Goal: Task Accomplishment & Management: Manage account settings

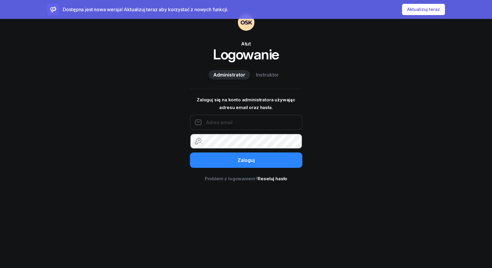
click at [224, 119] on input "email" at bounding box center [246, 122] width 112 height 15
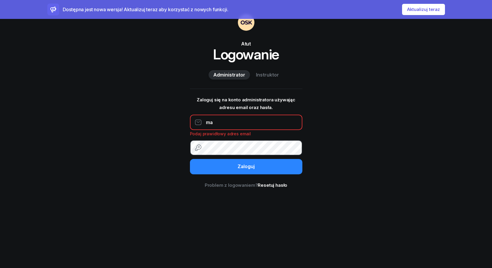
type input "m"
click at [272, 76] on span "Instruktor" at bounding box center [267, 75] width 23 height 8
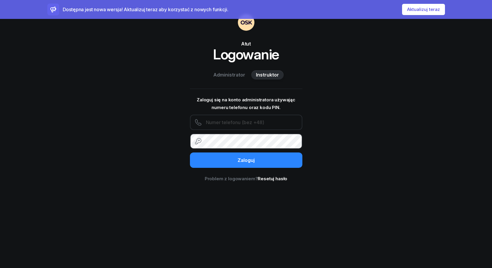
click at [221, 122] on input "text" at bounding box center [246, 122] width 112 height 15
click at [216, 122] on input "text" at bounding box center [246, 122] width 112 height 15
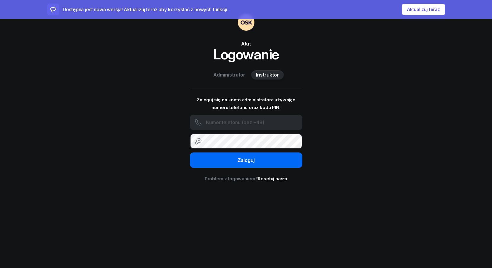
click at [235, 163] on button "Zaloguj" at bounding box center [246, 160] width 112 height 15
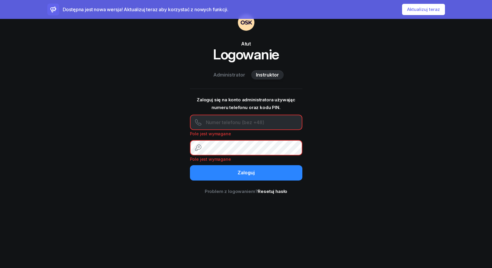
click at [415, 10] on button "Aktualizuj teraz" at bounding box center [423, 9] width 43 height 11
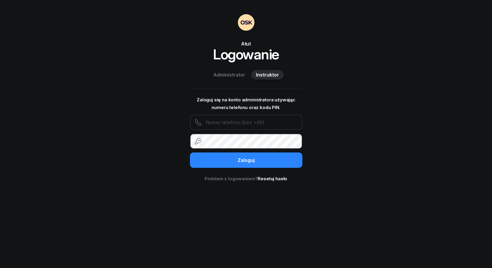
click at [216, 122] on input "text" at bounding box center [246, 122] width 112 height 15
click at [224, 119] on input "text" at bounding box center [246, 122] width 112 height 15
type input "667957064"
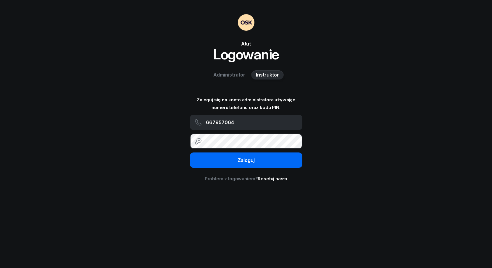
click at [250, 161] on div "Zaloguj" at bounding box center [245, 161] width 17 height 8
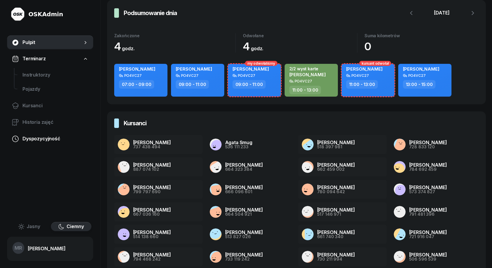
click at [41, 139] on span "Dyspozycyjność" at bounding box center [55, 139] width 66 height 8
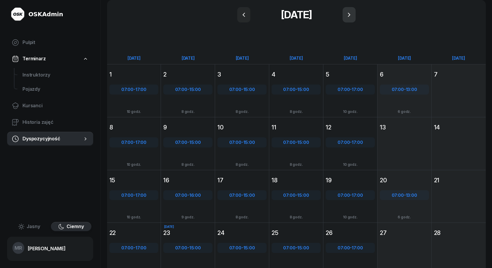
click at [347, 13] on icon "button" at bounding box center [348, 14] width 7 height 7
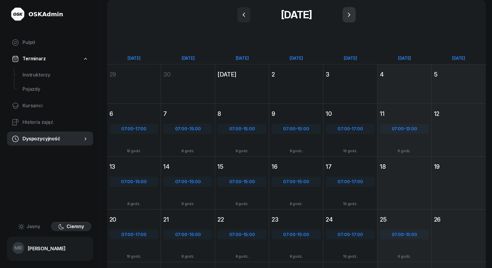
click at [347, 13] on button "button" at bounding box center [348, 14] width 13 height 15
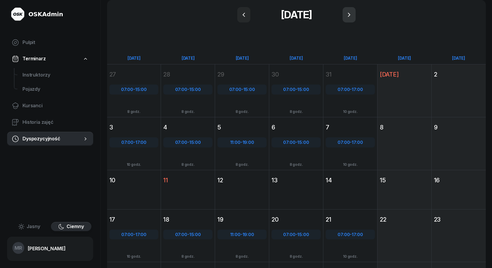
click at [348, 13] on icon "button" at bounding box center [348, 14] width 7 height 7
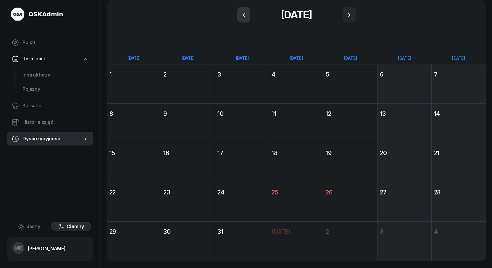
click at [245, 13] on icon "button" at bounding box center [243, 14] width 7 height 7
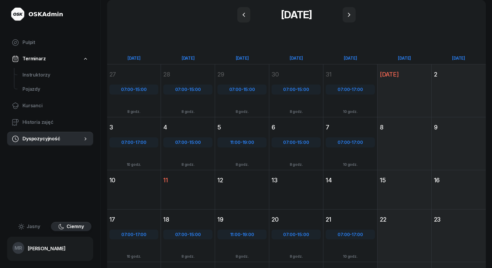
drag, startPoint x: 394, startPoint y: 102, endPoint x: 384, endPoint y: 67, distance: 36.4
click at [384, 67] on div "1 listopada So sobota 1 lis" at bounding box center [404, 90] width 54 height 53
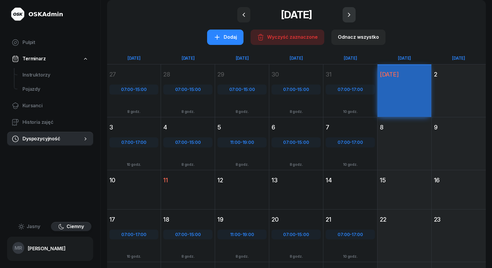
click at [350, 15] on icon "button" at bounding box center [348, 15] width 2 height 4
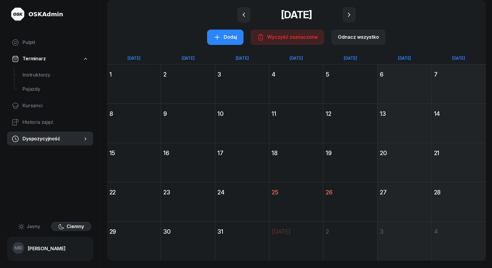
click at [121, 77] on div "1" at bounding box center [133, 74] width 49 height 8
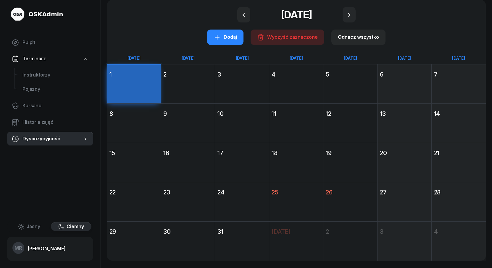
click at [120, 77] on div "1" at bounding box center [133, 74] width 49 height 8
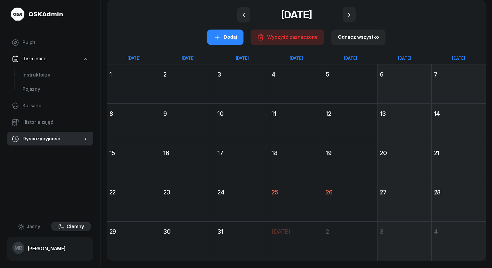
click at [120, 77] on div "1" at bounding box center [133, 74] width 49 height 8
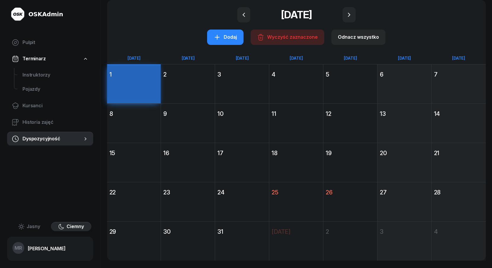
click at [195, 78] on div "2" at bounding box center [187, 74] width 49 height 8
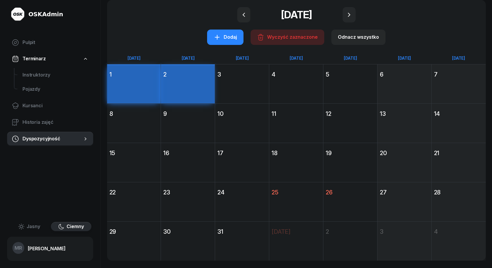
click at [249, 83] on div "3 grudnia Śr środa 3" at bounding box center [242, 83] width 54 height 39
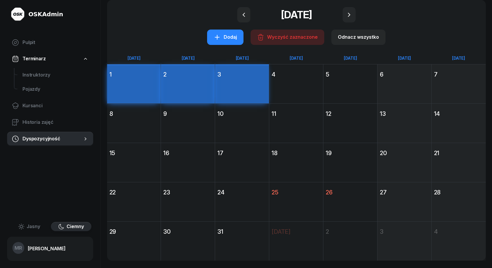
click at [298, 81] on div "4 grudnia Cz czwartek 4" at bounding box center [296, 83] width 54 height 39
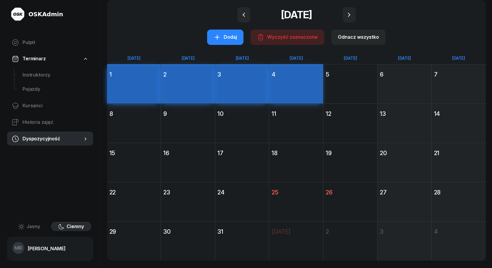
click at [195, 122] on div "9 grudnia Wt wtorek 9" at bounding box center [188, 122] width 54 height 39
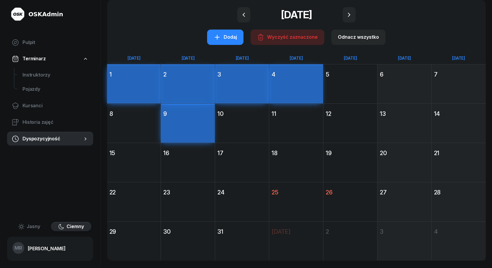
click at [256, 127] on div "10 grudnia Śr środa 10" at bounding box center [242, 122] width 54 height 39
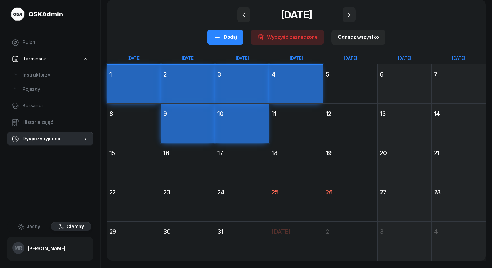
click at [299, 125] on div "11 grudnia Cz czwartek 11" at bounding box center [296, 122] width 54 height 39
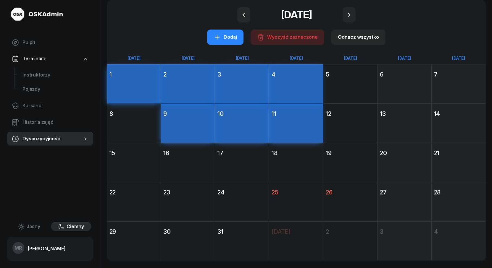
drag, startPoint x: 196, startPoint y: 163, endPoint x: 228, endPoint y: 162, distance: 32.0
click at [196, 163] on div "16 grudnia Wt wtorek 16" at bounding box center [188, 162] width 54 height 39
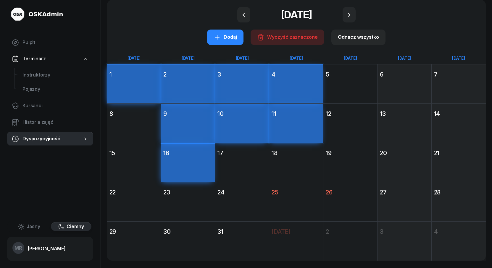
drag, startPoint x: 234, startPoint y: 160, endPoint x: 237, endPoint y: 160, distance: 3.3
click at [237, 160] on div "17 grudnia Śr środa 17" at bounding box center [242, 162] width 54 height 39
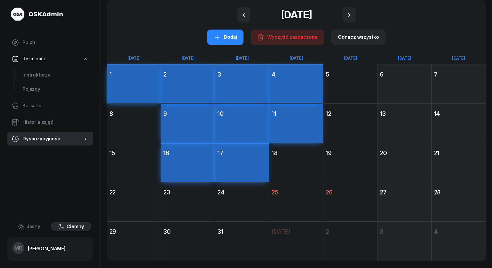
click at [292, 160] on div "18 grudnia Cz czwartek 18" at bounding box center [296, 162] width 54 height 39
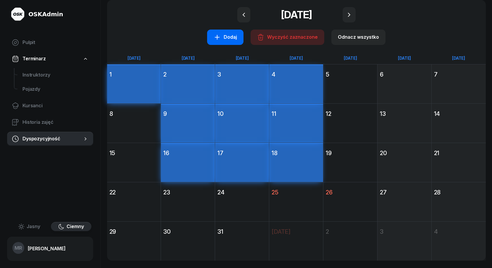
click at [217, 36] on icon "button" at bounding box center [216, 37] width 7 height 7
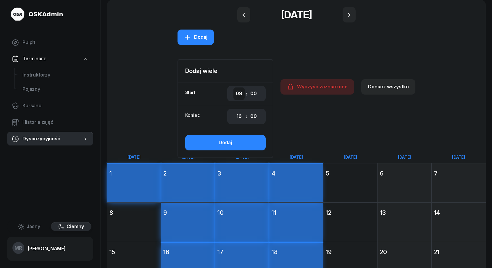
click at [239, 92] on select "00 01 02 03 04 05 06 07 08 09 10 11 12 13 14 15 16 17 18 19 20 21 22 23" at bounding box center [238, 94] width 11 height 12
select select "07"
click at [233, 88] on select "00 01 02 03 04 05 06 07 08 09 10 11 12 13 14 15 16 17 18 19 20 21 22 23" at bounding box center [238, 94] width 11 height 12
click at [240, 116] on select "00 01 02 03 04 05 06 07 08 09 10 11 12 13 14 15 16 17 18 19 20 21 22 23" at bounding box center [238, 116] width 11 height 12
click at [233, 110] on select "00 01 02 03 04 05 06 07 08 09 10 11 12 13 14 15 16 17 18 19 20 21 22 23" at bounding box center [238, 116] width 11 height 12
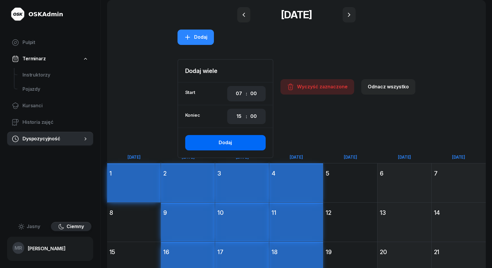
click at [232, 141] on div "Dodaj" at bounding box center [225, 143] width 13 height 8
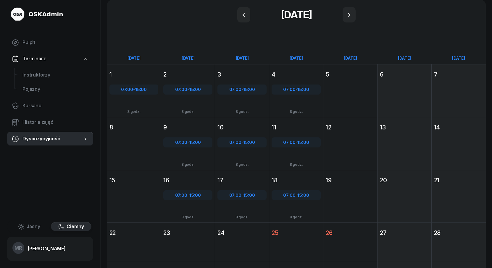
click at [130, 137] on div "8 grudnia Pn poniedziałek 8" at bounding box center [134, 143] width 54 height 53
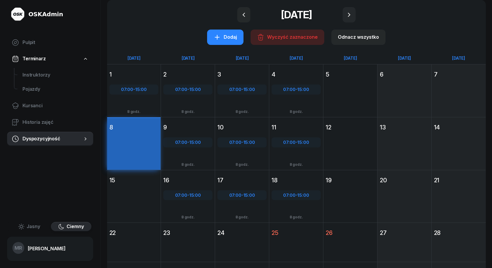
click at [352, 85] on div "5 grudnia Pt piątek 5" at bounding box center [350, 90] width 54 height 53
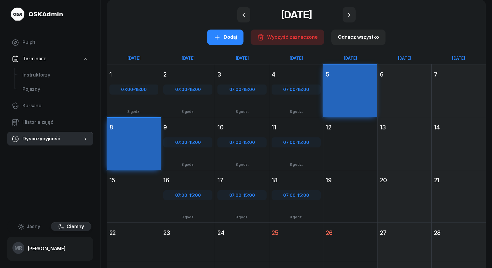
click at [346, 143] on div "12 grudnia Pt piątek 12" at bounding box center [350, 143] width 54 height 53
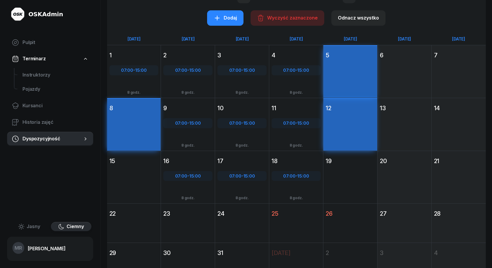
scroll to position [33, 0]
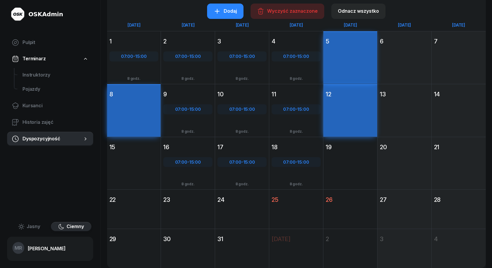
click at [119, 161] on div "15 grudnia Pn poniedziałek 15" at bounding box center [134, 163] width 54 height 53
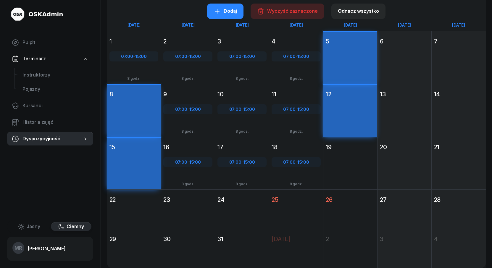
click at [122, 207] on div "22 grudnia Pn poniedziałek 22" at bounding box center [134, 209] width 54 height 39
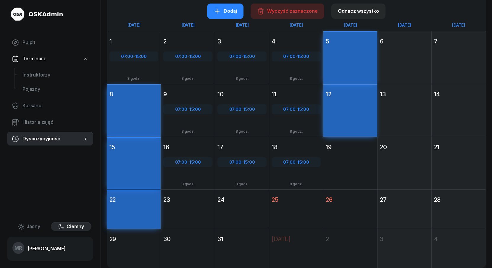
click at [128, 244] on div "29" at bounding box center [134, 239] width 54 height 11
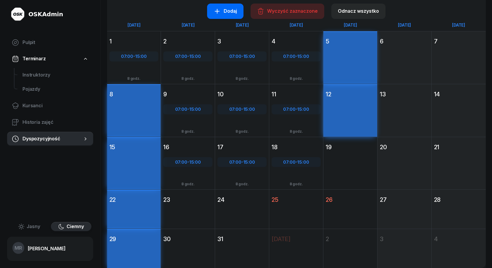
click at [219, 11] on icon "button" at bounding box center [217, 11] width 5 height 5
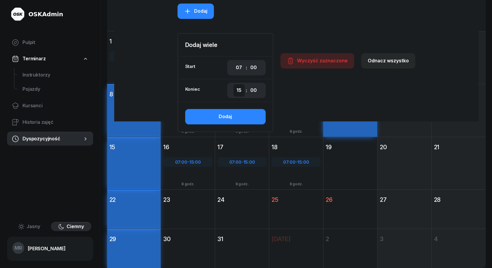
click at [239, 88] on select "00 01 02 03 04 05 06 07 08 09 10 11 12 13 14 15 16 17 18 19 20 21 22 23" at bounding box center [238, 90] width 11 height 12
click at [233, 84] on select "00 01 02 03 04 05 06 07 08 09 10 11 12 13 14 15 16 17 18 19 20 21 22 23" at bounding box center [238, 90] width 11 height 12
click at [228, 115] on div "Dodaj" at bounding box center [225, 117] width 13 height 8
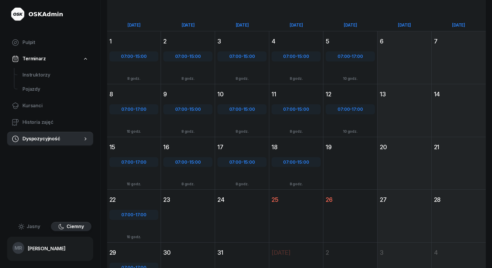
click at [357, 166] on div "19 grudnia Pt piątek 19" at bounding box center [350, 163] width 54 height 53
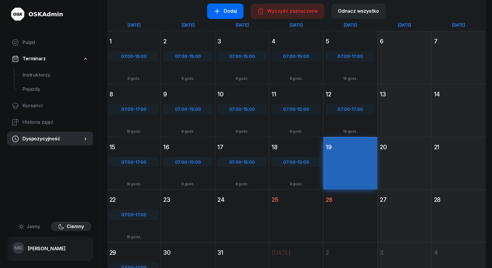
click at [224, 10] on div "Dodaj" at bounding box center [224, 11] width 23 height 8
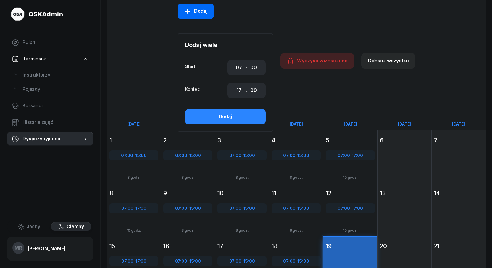
scroll to position [132, 0]
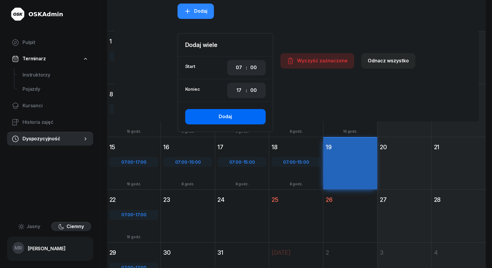
click at [237, 115] on button "Dodaj" at bounding box center [225, 116] width 80 height 15
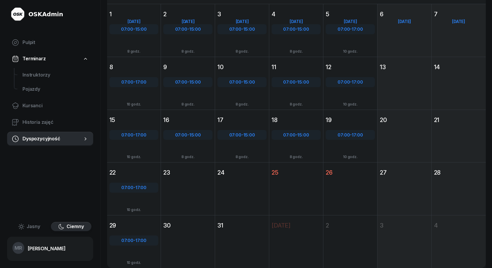
scroll to position [33, 0]
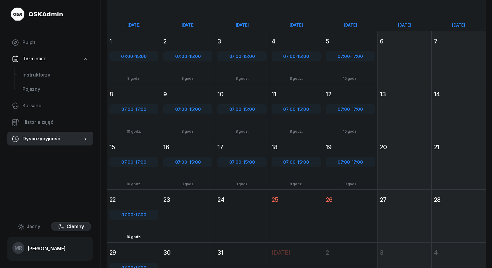
click at [136, 216] on div "22 grudnia Pn poniedziałek 22 07:00 - 17:00 10 godz." at bounding box center [134, 216] width 54 height 53
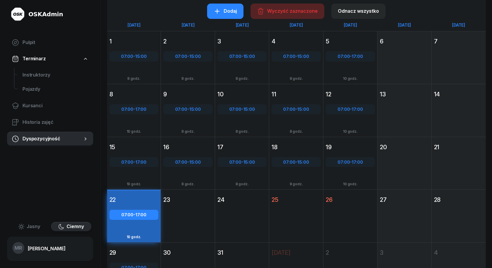
click at [282, 10] on div "Wyczyść zaznaczone" at bounding box center [287, 11] width 61 height 8
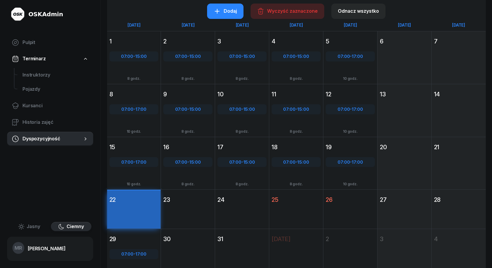
click at [175, 248] on div "30 grudnia Wt wtorek 30" at bounding box center [188, 255] width 54 height 53
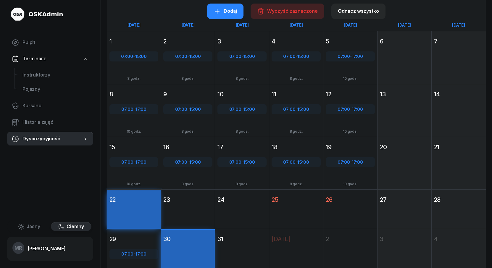
click at [134, 209] on div "22 grudnia Pn poniedziałek 22" at bounding box center [134, 209] width 54 height 39
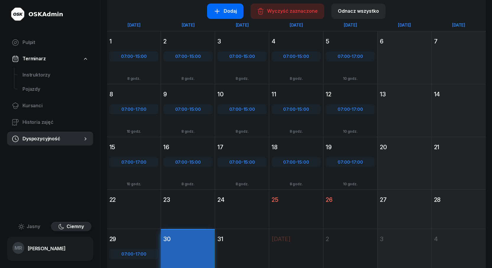
click at [218, 10] on icon "button" at bounding box center [216, 11] width 7 height 7
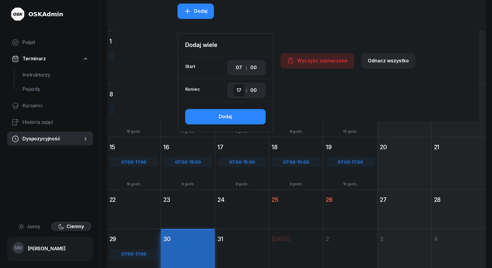
click at [240, 89] on select "00 01 02 03 04 05 06 07 08 09 10 11 12 13 14 15 16 17 18 19 20 21 22 23" at bounding box center [238, 90] width 11 height 12
select select "15"
click at [233, 84] on select "00 01 02 03 04 05 06 07 08 09 10 11 12 13 14 15 16 17 18 19 20 21 22 23" at bounding box center [238, 90] width 11 height 12
click at [219, 116] on div "Dodaj" at bounding box center [225, 117] width 13 height 8
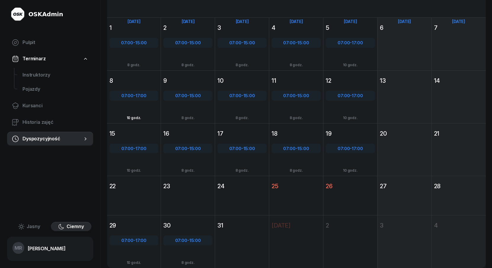
scroll to position [33, 0]
